Goal: Task Accomplishment & Management: Use online tool/utility

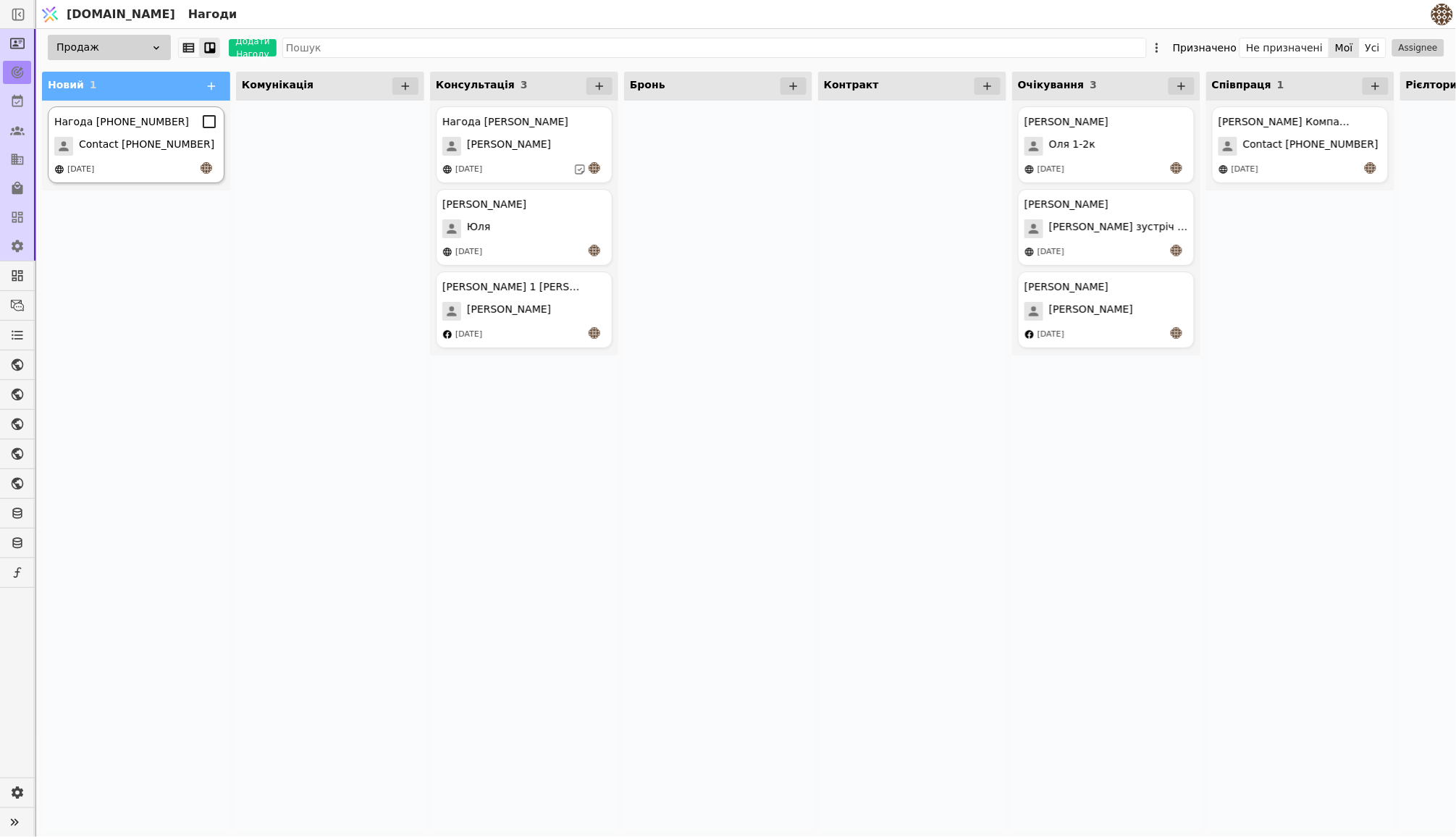
click at [140, 137] on span "Contact [PHONE_NUMBER]" at bounding box center [146, 146] width 135 height 19
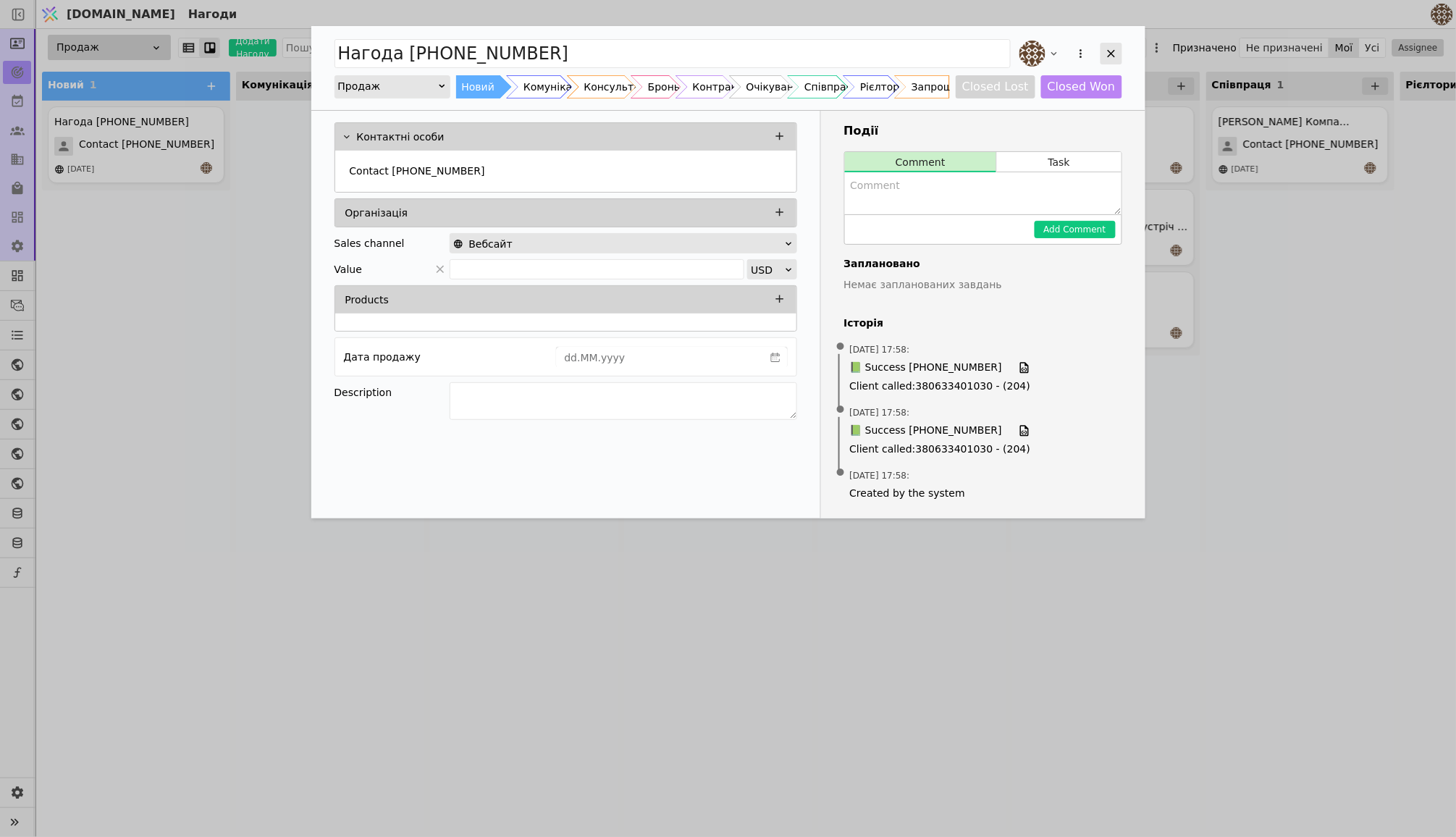
click at [1108, 53] on icon "Add Opportunity" at bounding box center [1111, 53] width 13 height 13
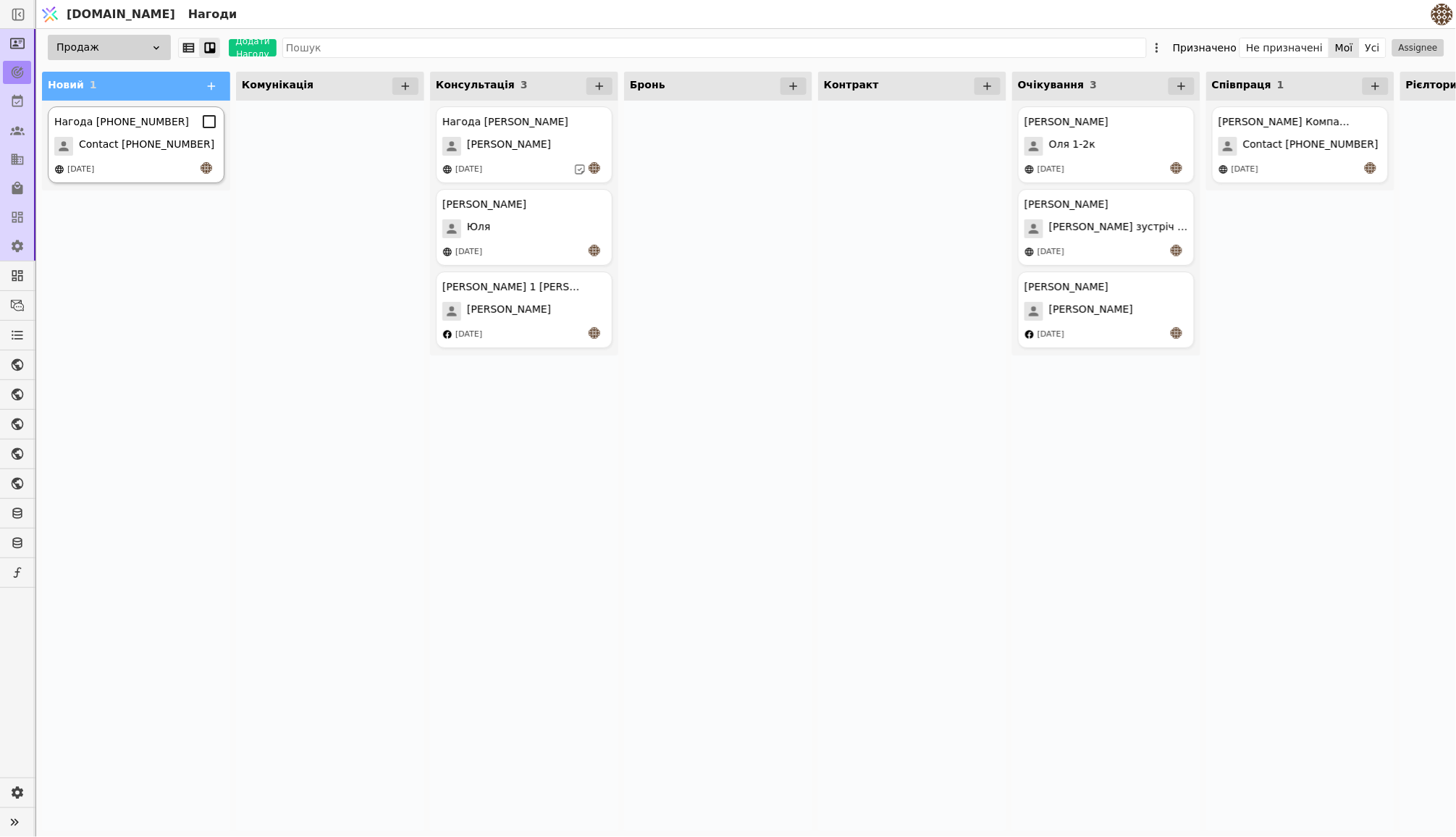
click at [103, 137] on span "Contact [PHONE_NUMBER]" at bounding box center [146, 146] width 135 height 19
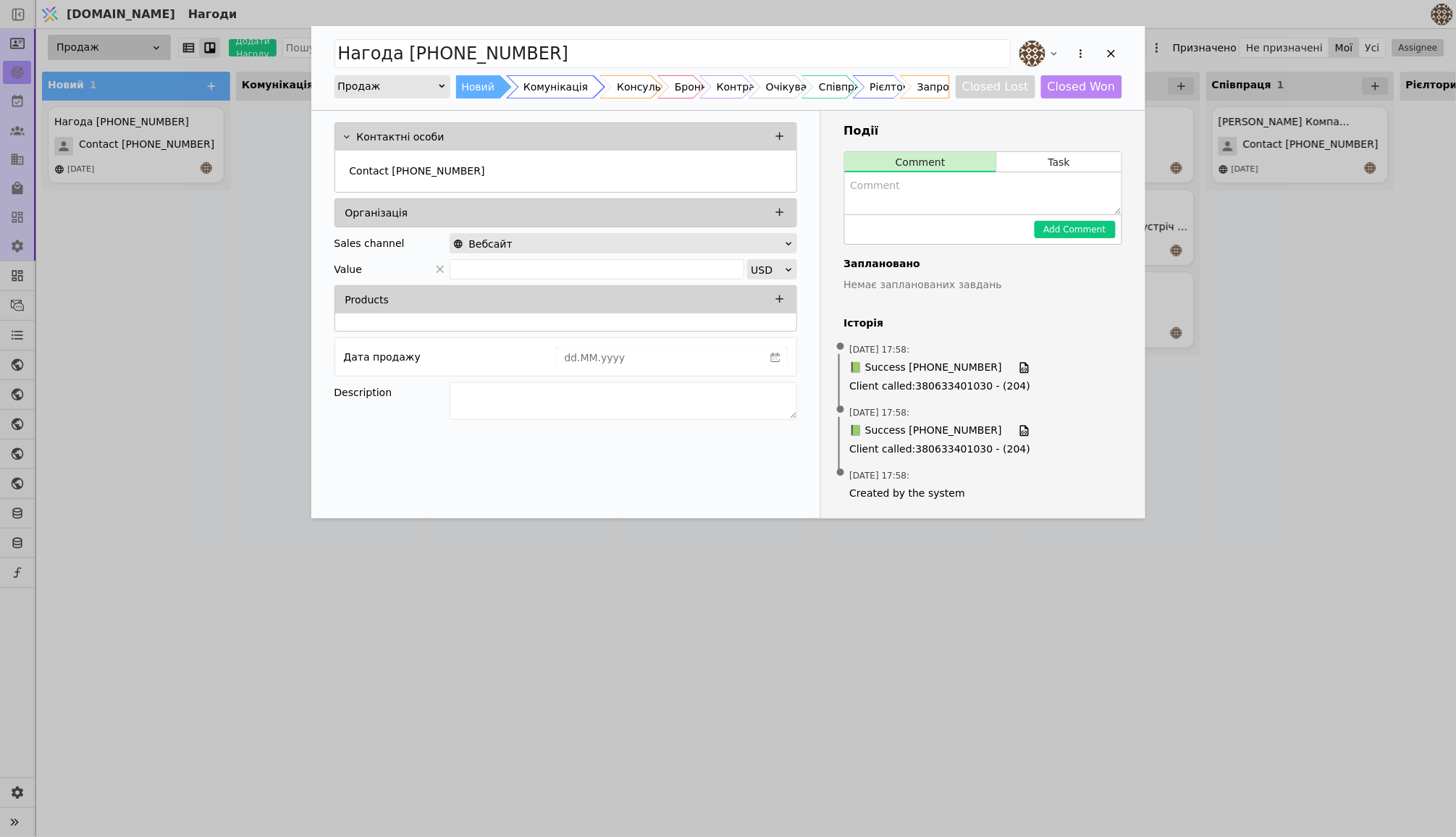
click at [548, 89] on div "Комунікація" at bounding box center [555, 87] width 64 height 24
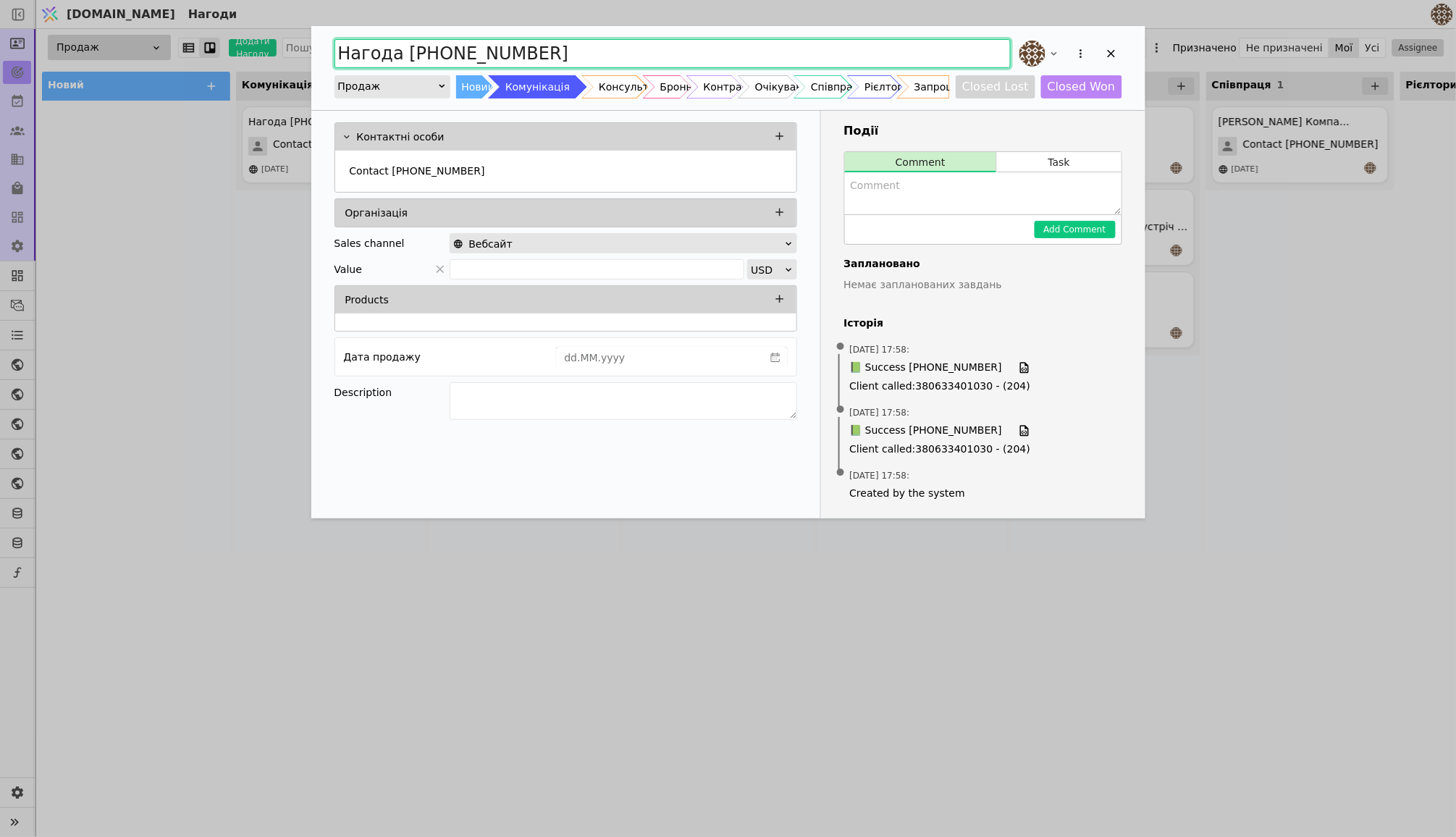
drag, startPoint x: 544, startPoint y: 54, endPoint x: 302, endPoint y: 54, distance: 242.0
click at [302, 54] on div "Нагода +380976773195 Продаж Новий Комунікація Консультація Бронь Контракт Очіку…" at bounding box center [728, 418] width 1456 height 837
type input "Оксана Гриб ( Інвестиція )"
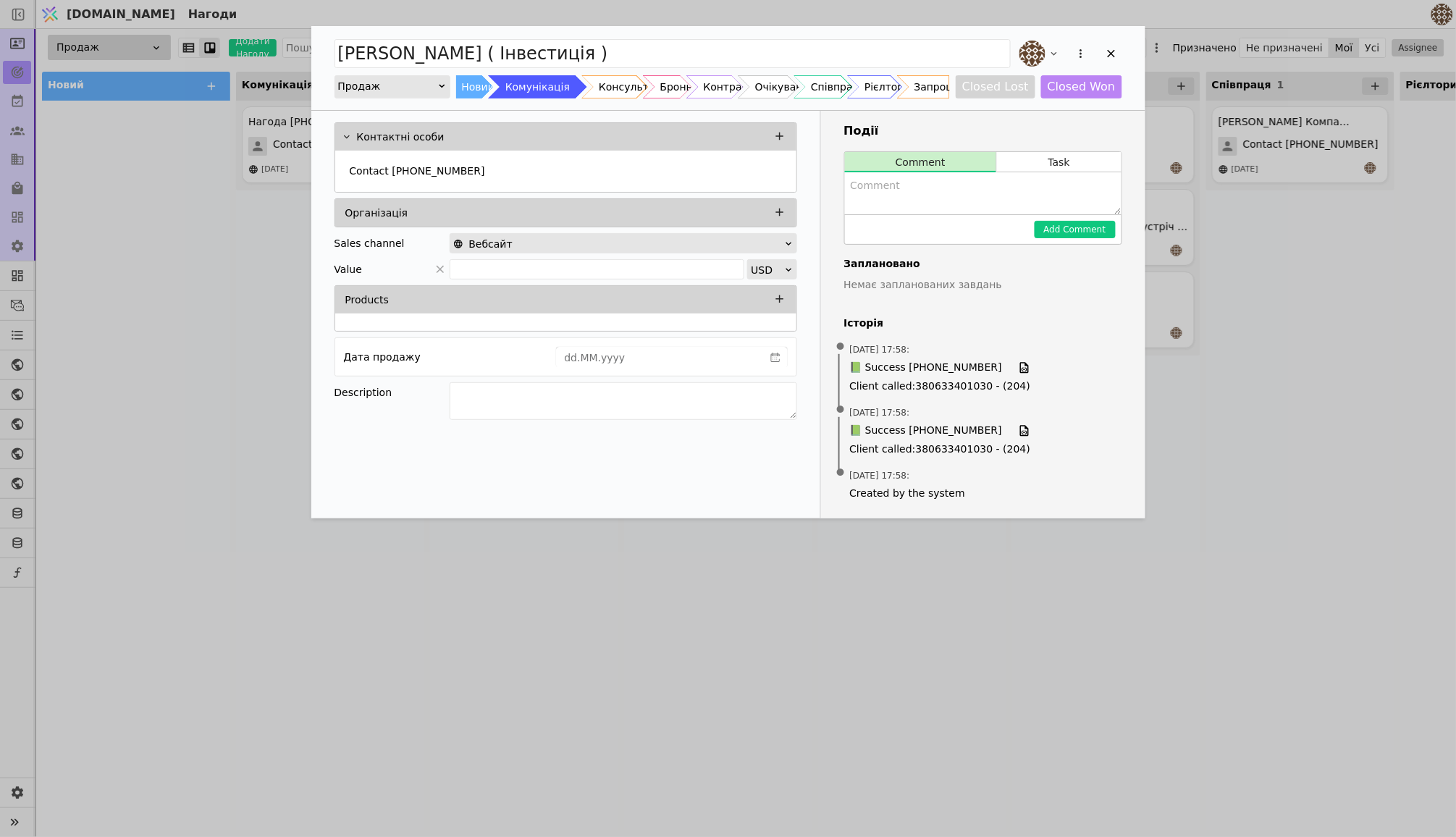
click at [895, 191] on textarea "Add Opportunity" at bounding box center [983, 193] width 277 height 42
type textarea "Знайомиться з інформацією яку скинув в телеграм"
click at [1097, 226] on button "Add Comment" at bounding box center [1075, 230] width 81 height 18
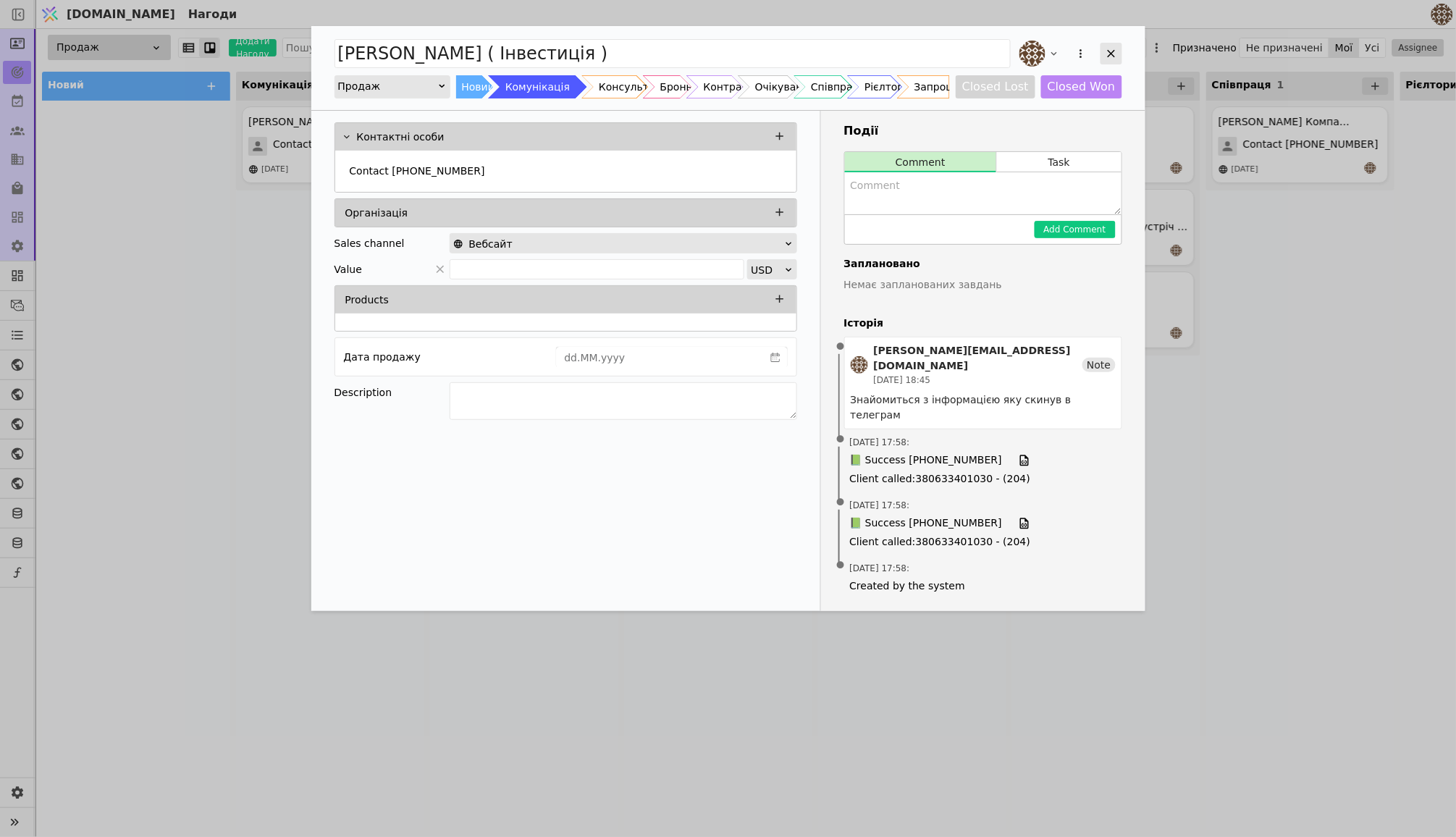
click at [1108, 50] on icon "Add Opportunity" at bounding box center [1111, 54] width 8 height 8
